Goal: Information Seeking & Learning: Learn about a topic

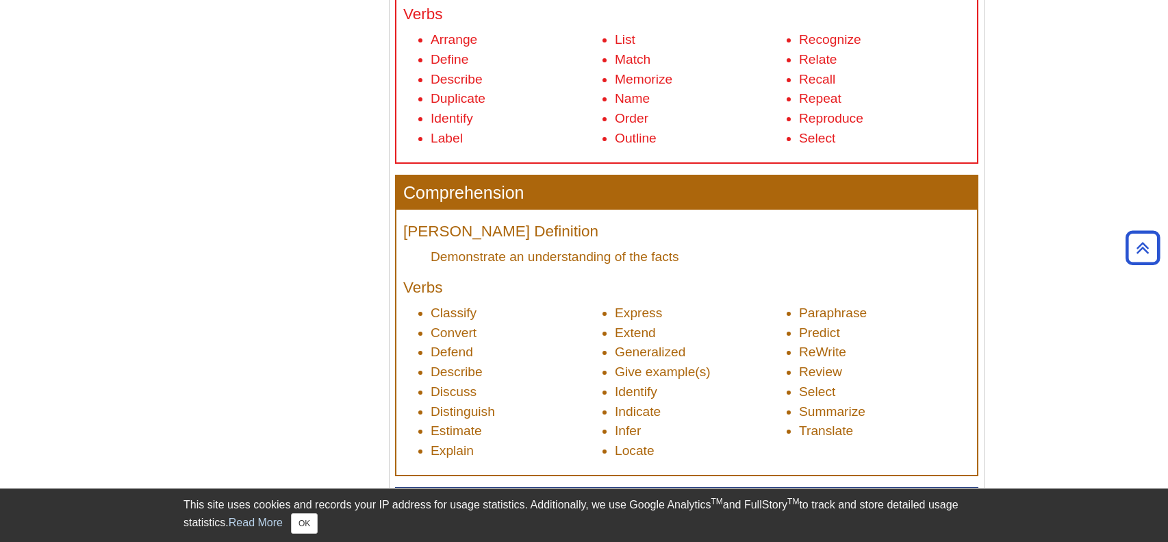
scroll to position [688, 0]
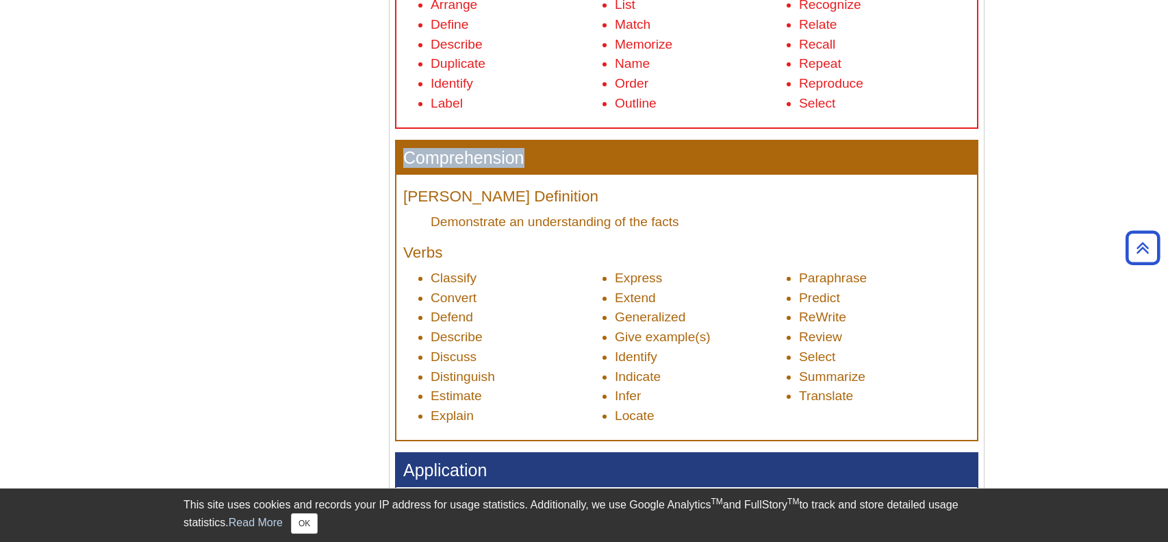
drag, startPoint x: 402, startPoint y: 151, endPoint x: 521, endPoint y: 162, distance: 119.7
click at [521, 162] on h3 "Comprehension" at bounding box center [686, 158] width 581 height 34
copy h3 "Comprehension"
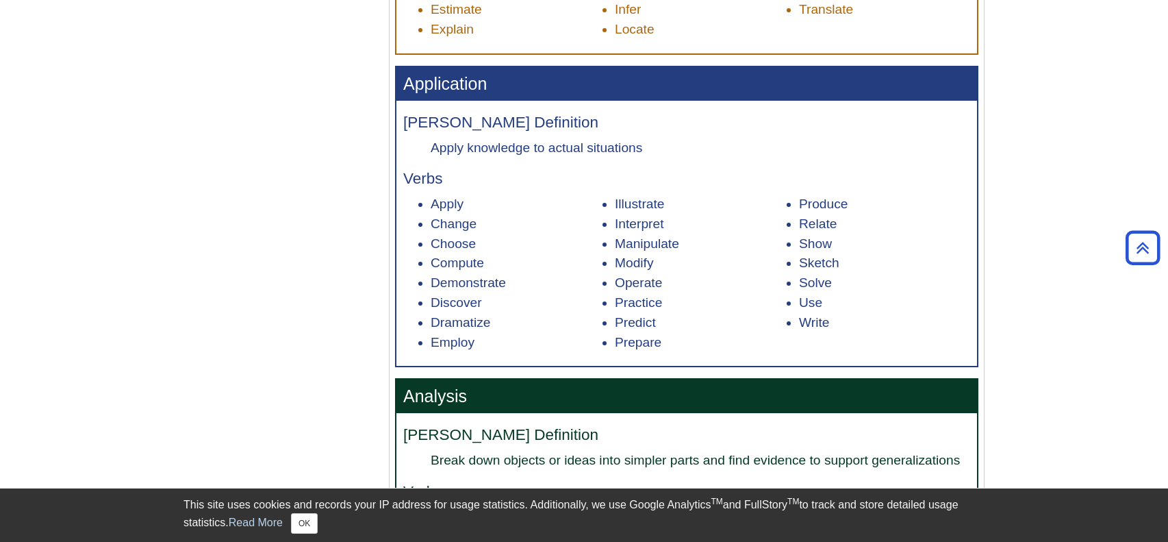
scroll to position [1081, 0]
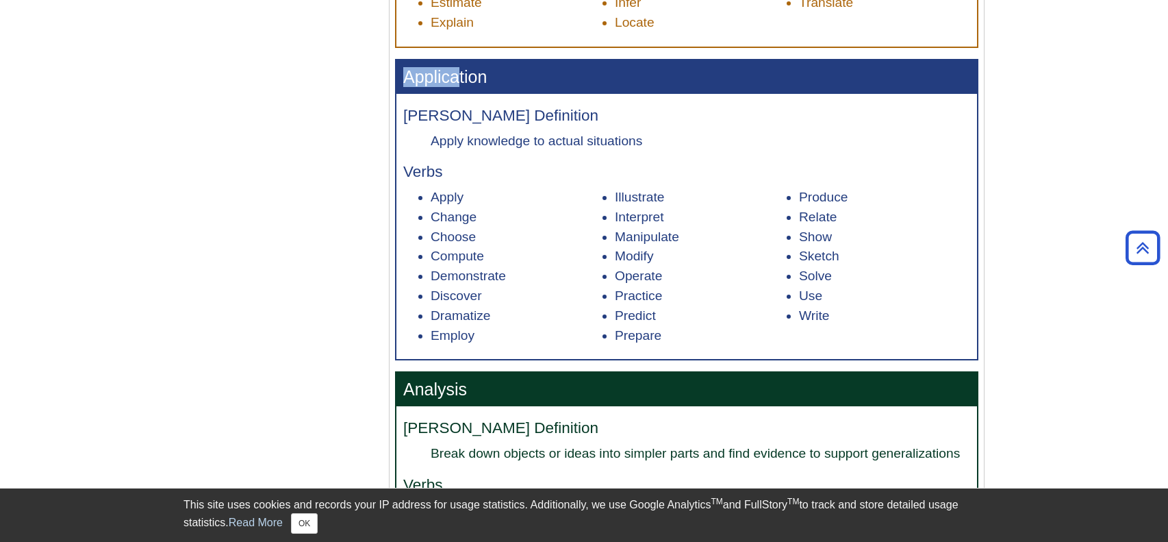
drag, startPoint x: 407, startPoint y: 85, endPoint x: 481, endPoint y: 73, distance: 74.9
click at [481, 73] on h3 "Application" at bounding box center [686, 77] width 581 height 34
click at [485, 78] on h3 "Application" at bounding box center [686, 77] width 581 height 34
drag, startPoint x: 485, startPoint y: 78, endPoint x: 418, endPoint y: 75, distance: 67.2
click at [418, 75] on h3 "Application" at bounding box center [686, 77] width 581 height 34
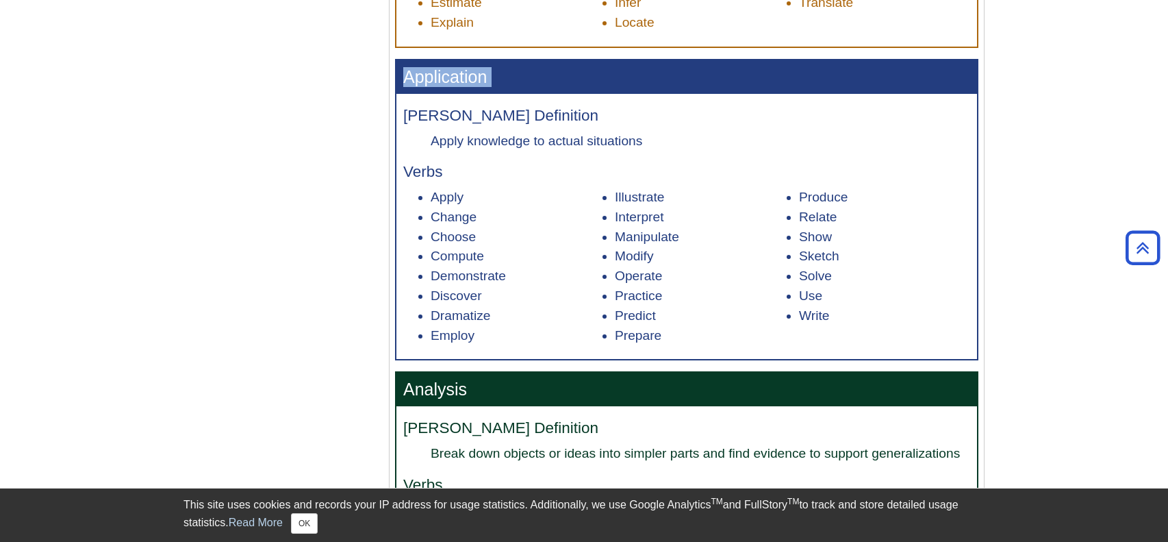
copy div "Application"
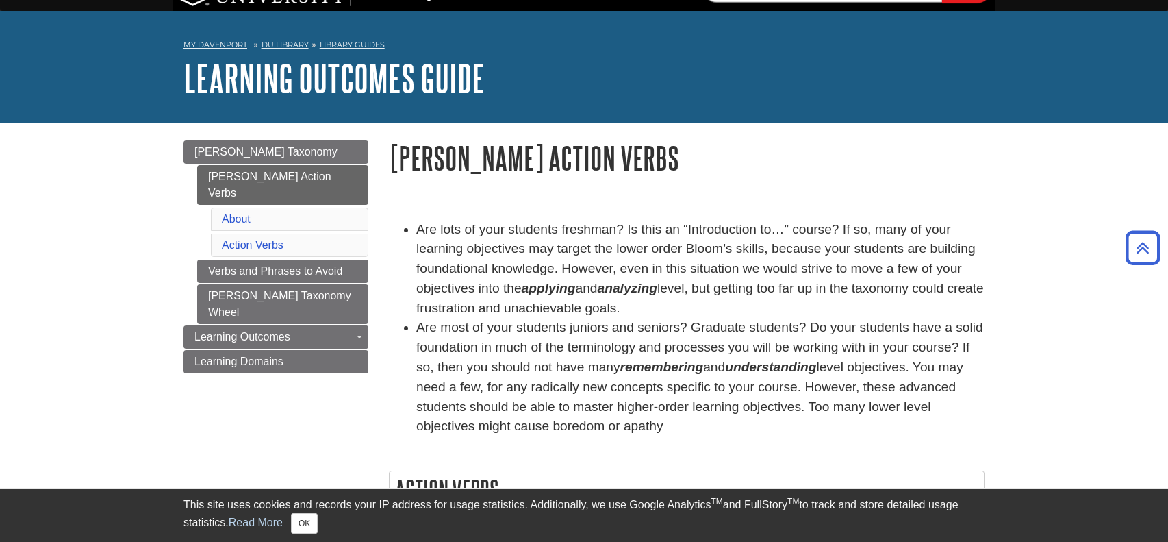
scroll to position [0, 0]
